Goal: Navigation & Orientation: Find specific page/section

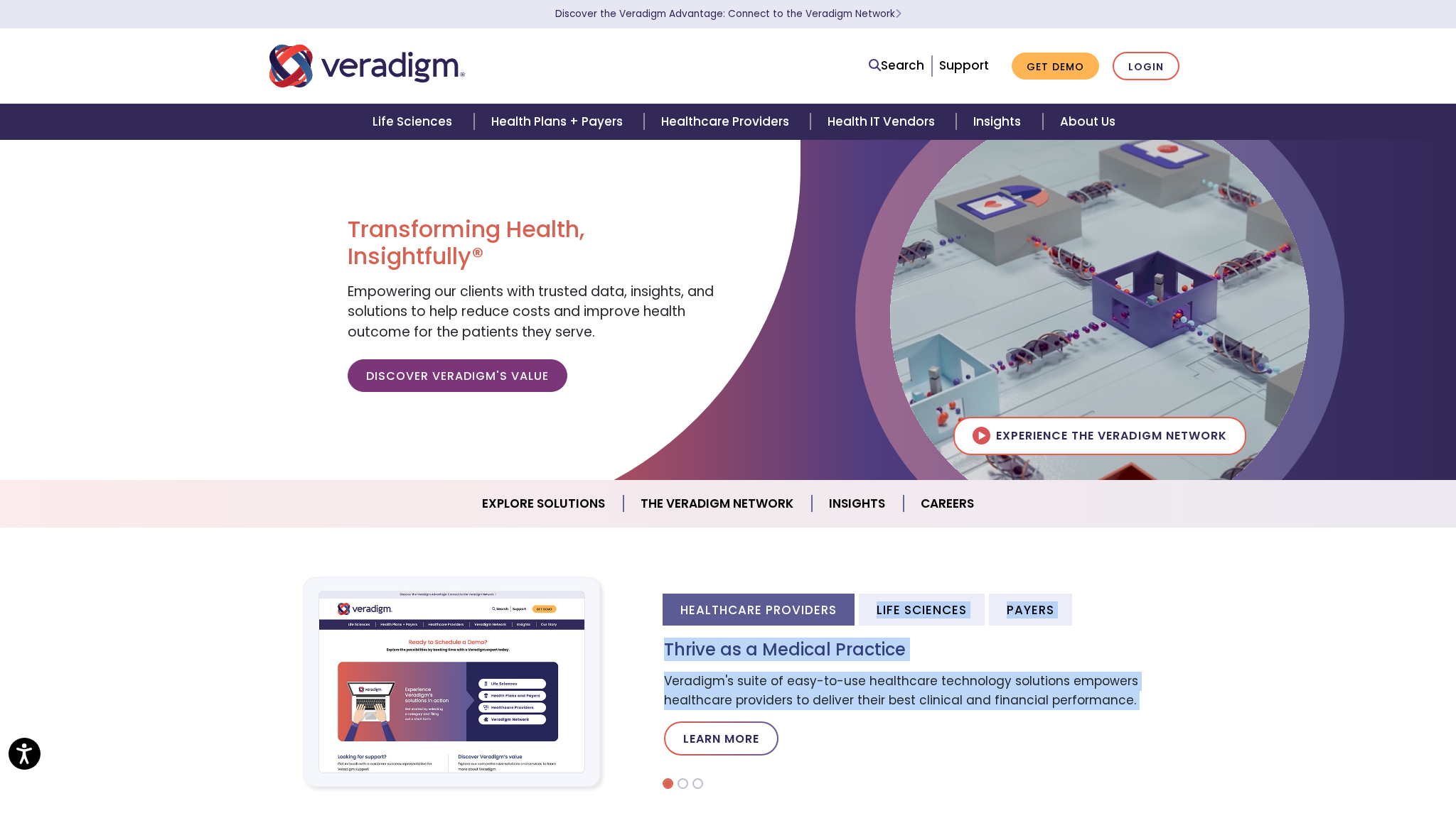
drag, startPoint x: 0, startPoint y: 0, endPoint x: 613, endPoint y: 376, distance: 719.1
click at [613, 410] on body "Accessibility Screen-Reader Guide, Feedback, and Issue Reporting | New window D…" at bounding box center [728, 548] width 1456 height 818
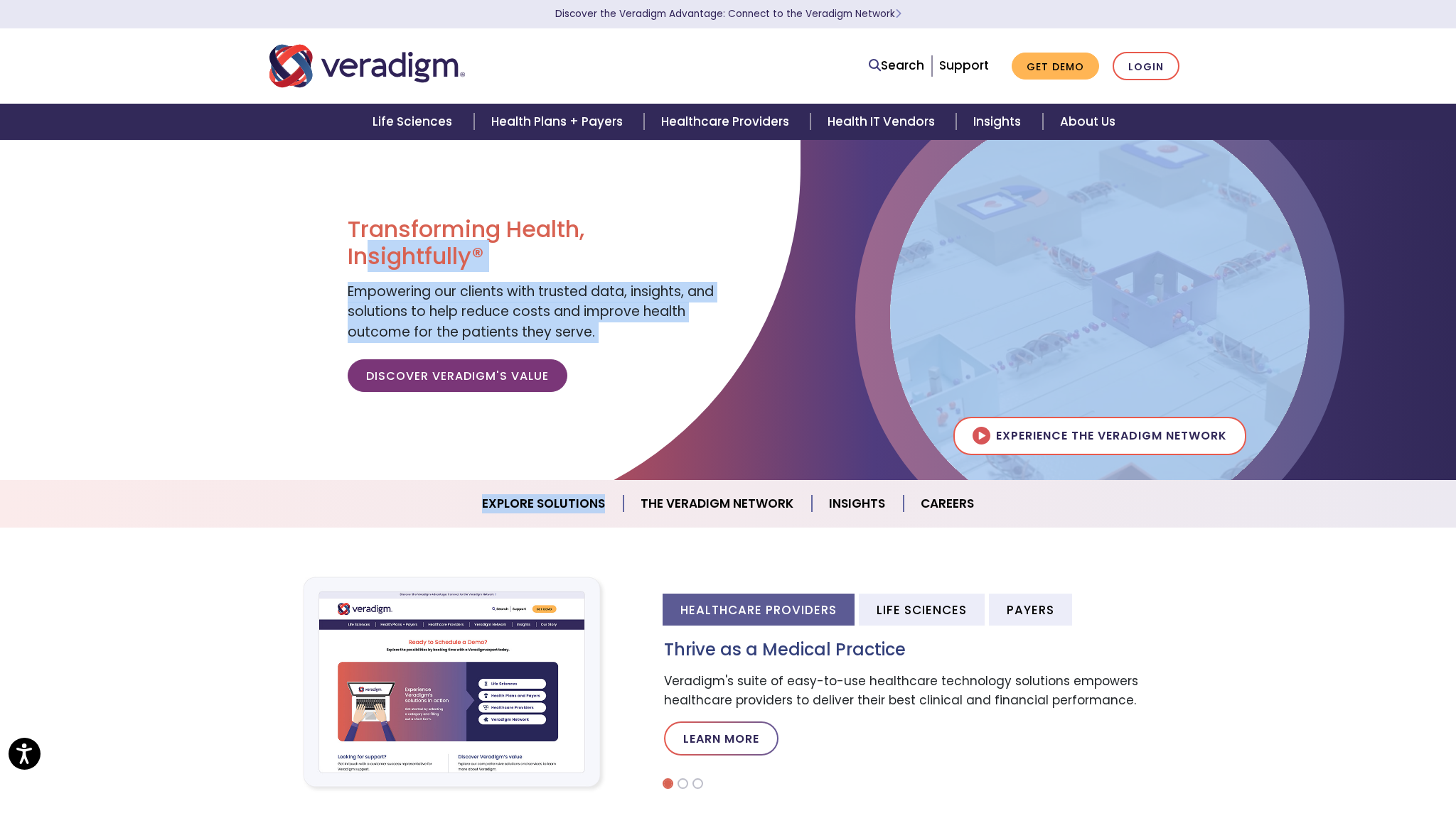
click at [0, 102] on nav "Search Support Get Demo Login" at bounding box center [728, 66] width 1456 height 76
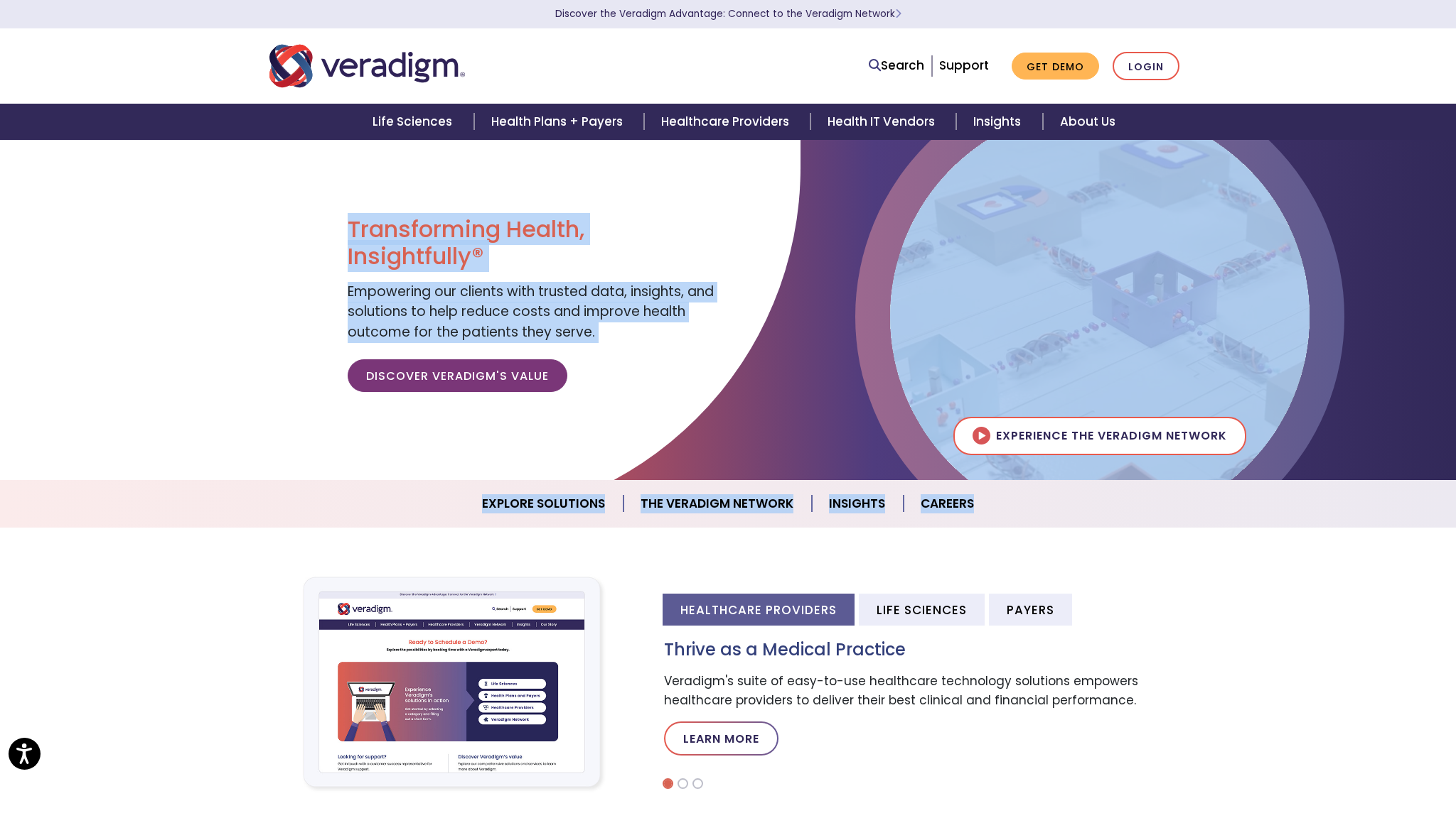
click at [17, 313] on body "Press Option+1 for screen-reader mode, Option+0 to cancel Accessibility Screen-…" at bounding box center [728, 548] width 1456 height 818
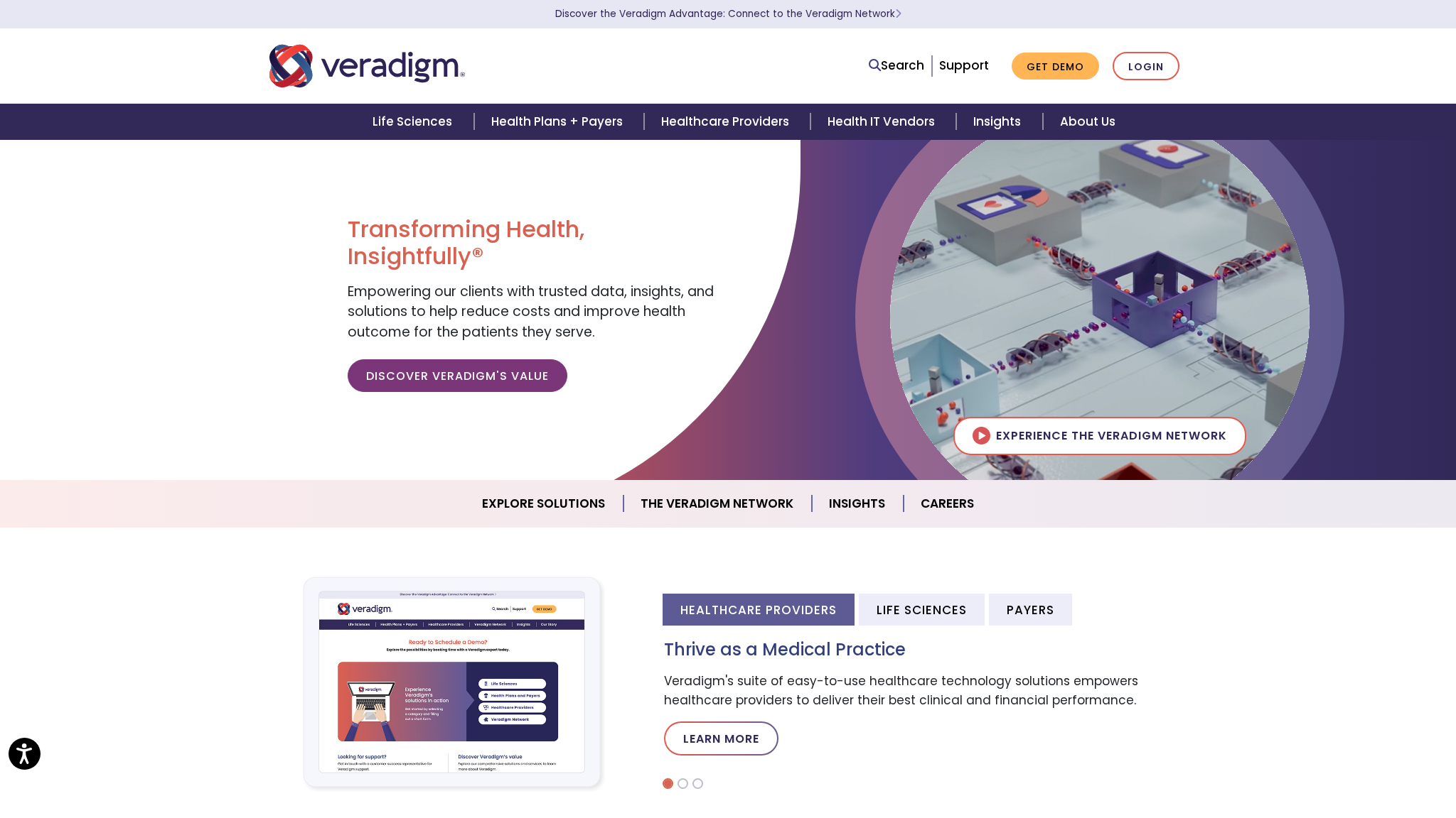
drag, startPoint x: 19, startPoint y: 303, endPoint x: 0, endPoint y: 190, distance: 114.6
click at [4, 263] on div at bounding box center [400, 330] width 800 height 383
click at [16, 8] on section "Discover the Veradigm Advantage: Connect to the Veradigm Network" at bounding box center [728, 14] width 1456 height 29
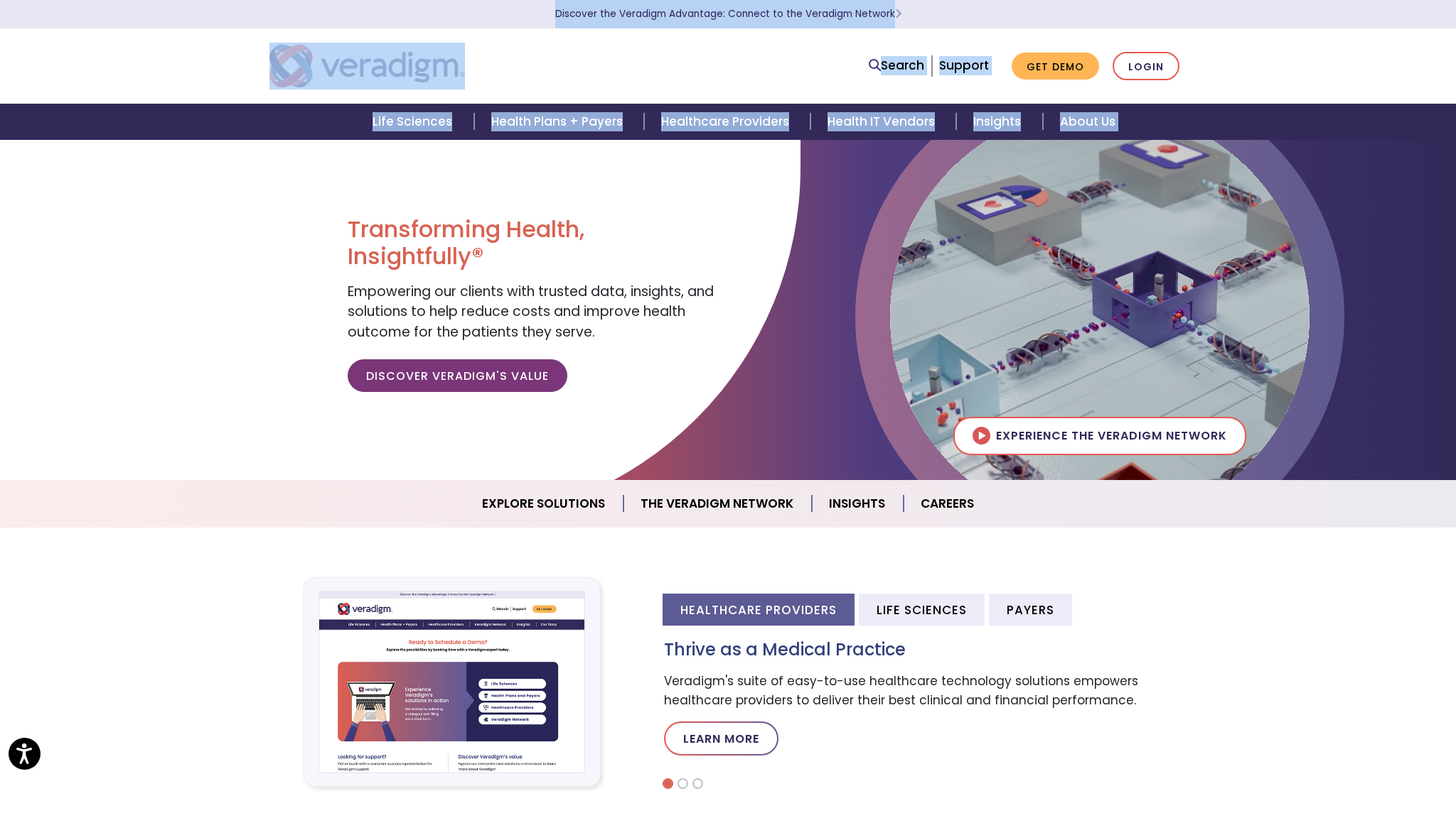
drag, startPoint x: 16, startPoint y: 8, endPoint x: 170, endPoint y: 212, distance: 255.6
click at [170, 212] on body "Accessibility Screen-Reader Guide, Feedback, and Issue Reporting | New window D…" at bounding box center [728, 548] width 1456 height 818
